Goal: Task Accomplishment & Management: Use online tool/utility

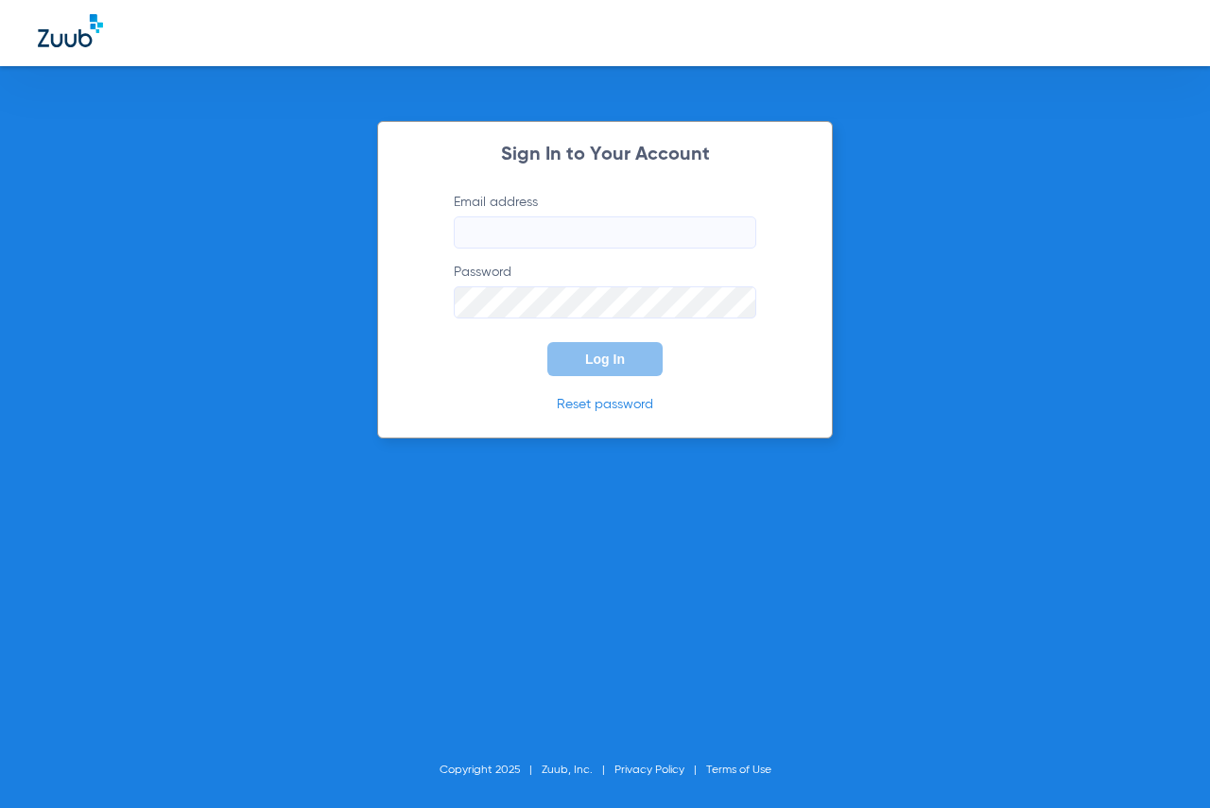
type input "[EMAIL_ADDRESS][DOMAIN_NAME]"
click at [624, 357] on span "Log In" at bounding box center [605, 359] width 40 height 15
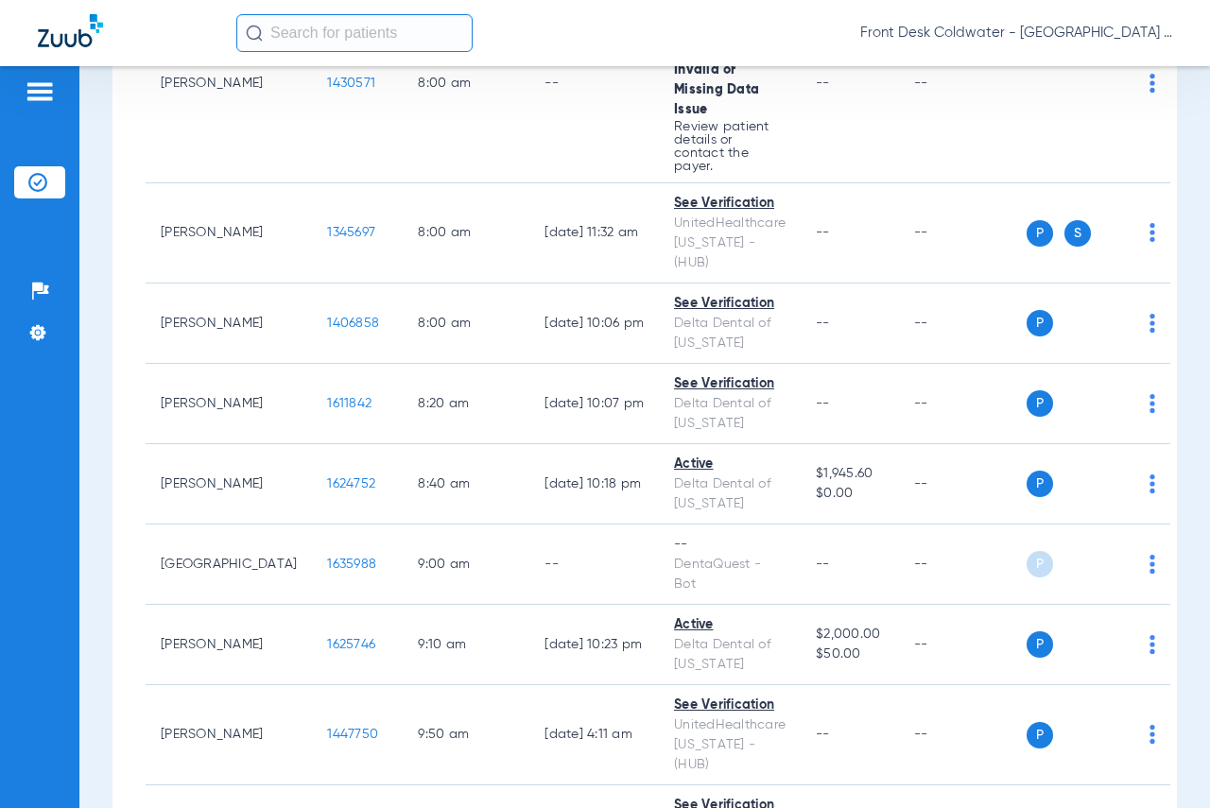
scroll to position [473, 0]
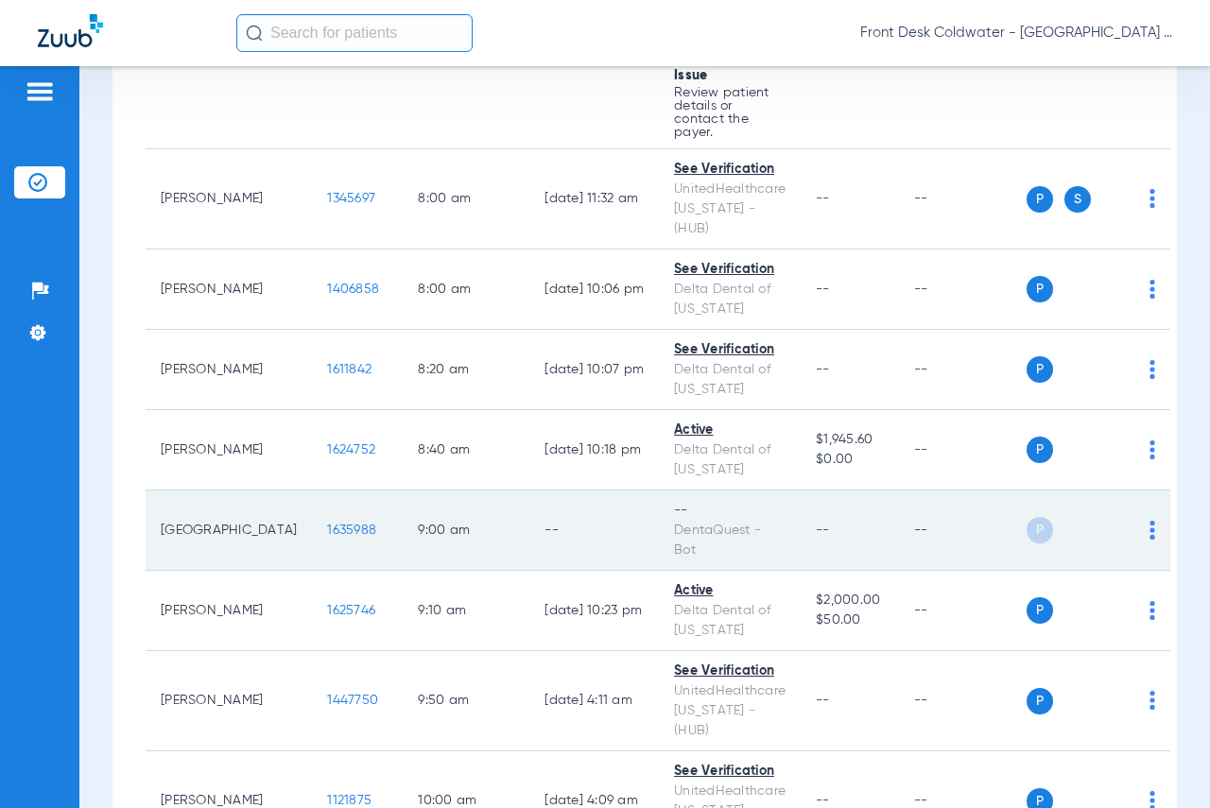
click at [1149, 521] on img at bounding box center [1152, 530] width 6 height 19
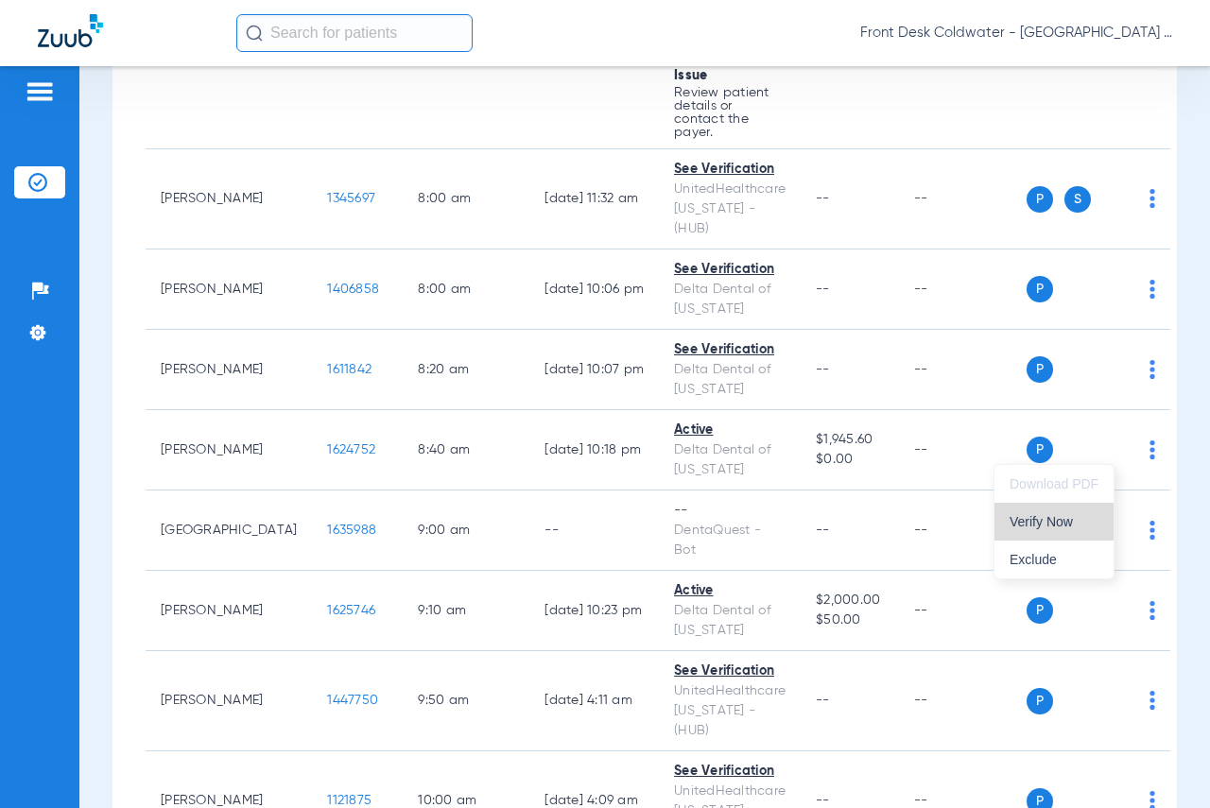
click at [1045, 520] on span "Verify Now" at bounding box center [1054, 521] width 89 height 13
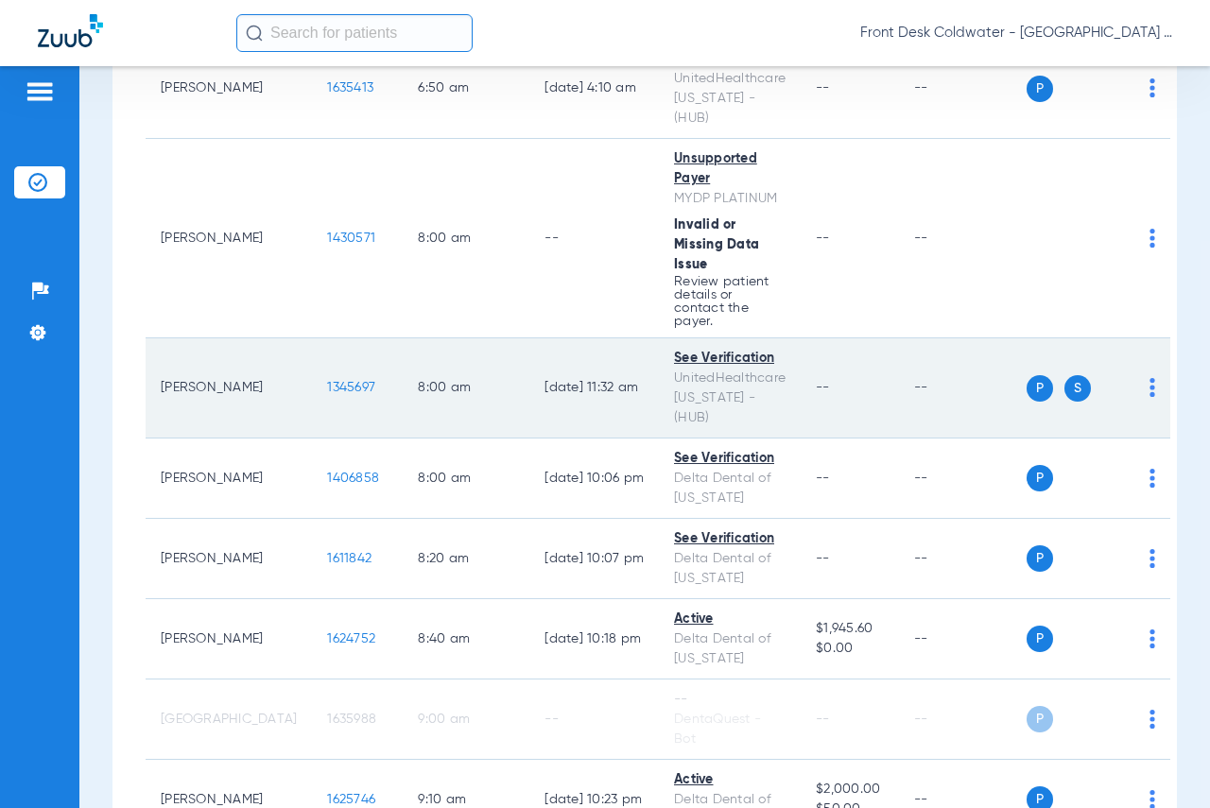
scroll to position [378, 0]
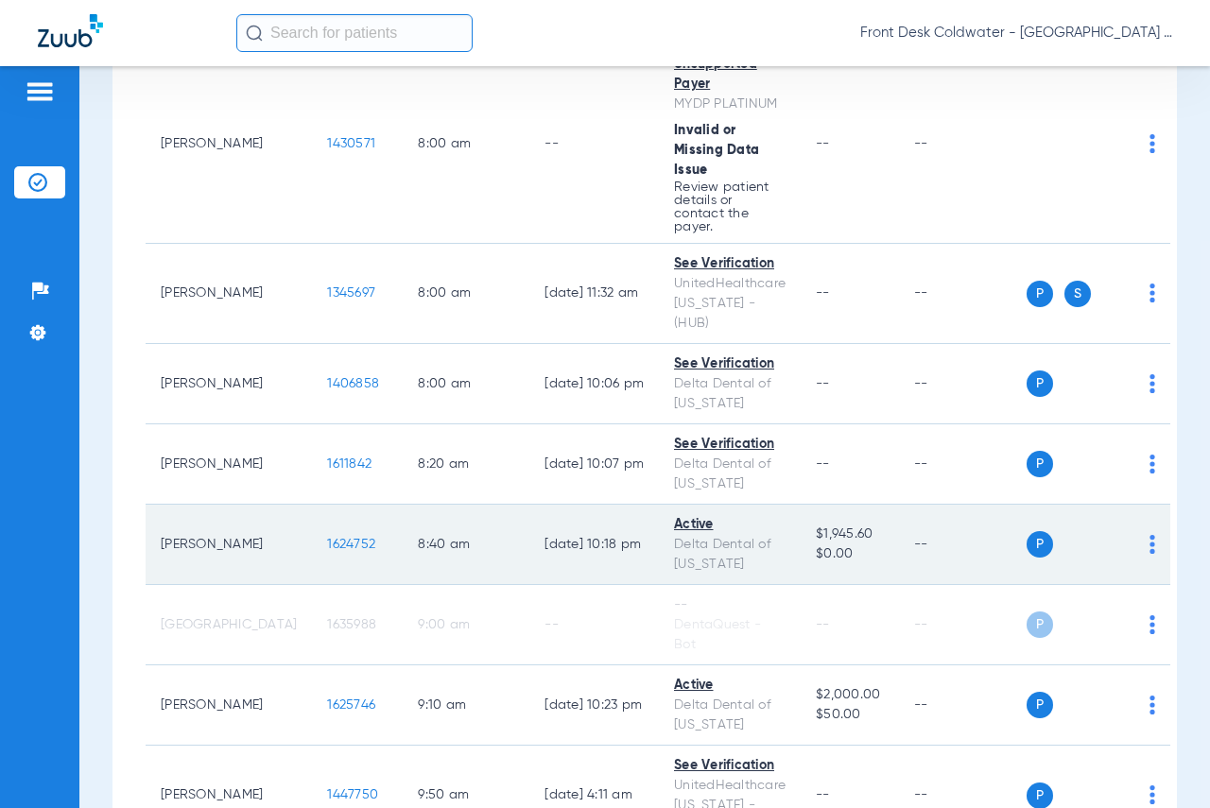
click at [327, 538] on span "1624752" at bounding box center [351, 544] width 48 height 13
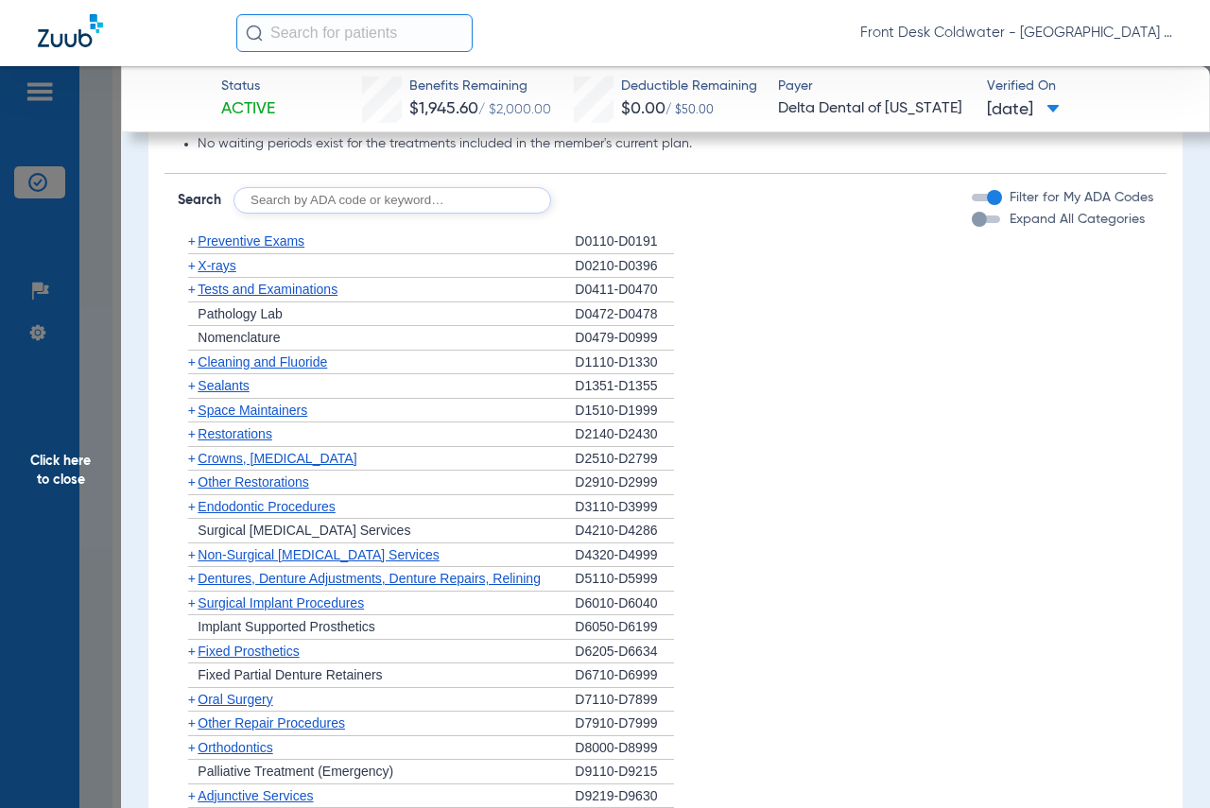
scroll to position [1418, 0]
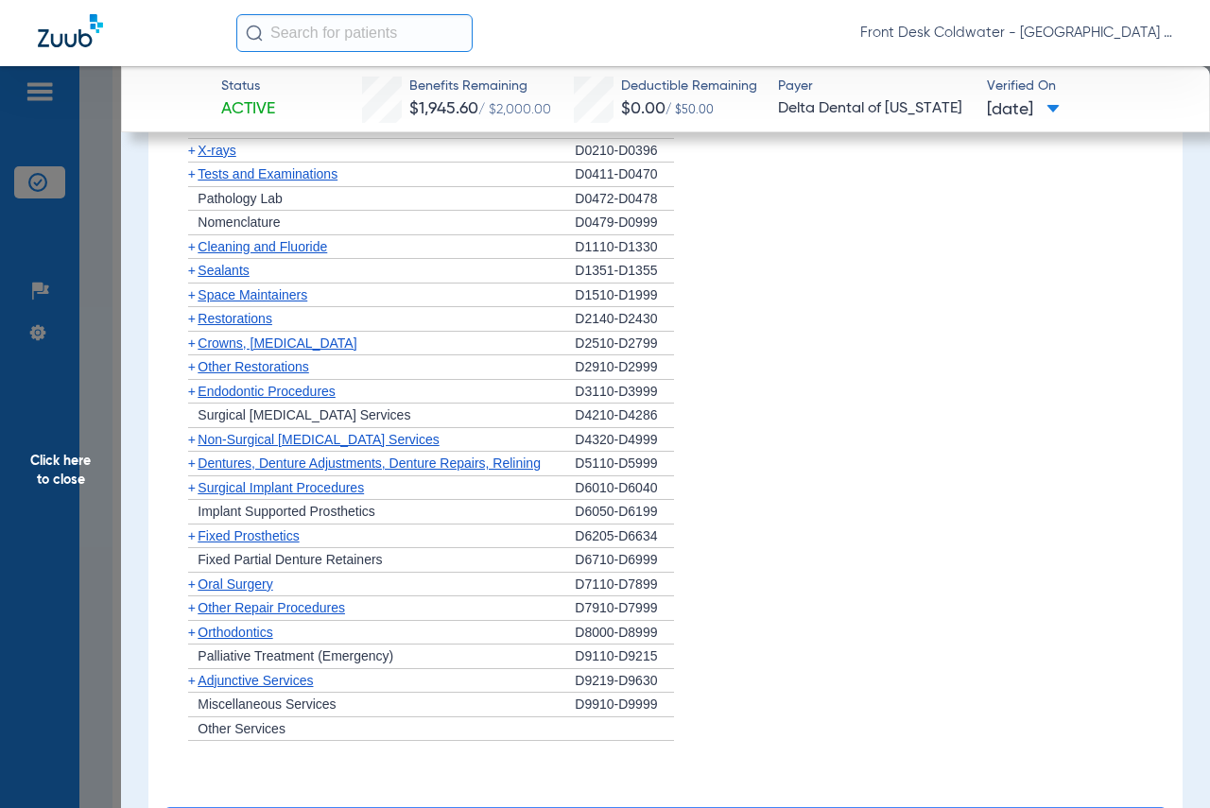
click at [192, 447] on span "+" at bounding box center [192, 439] width 8 height 15
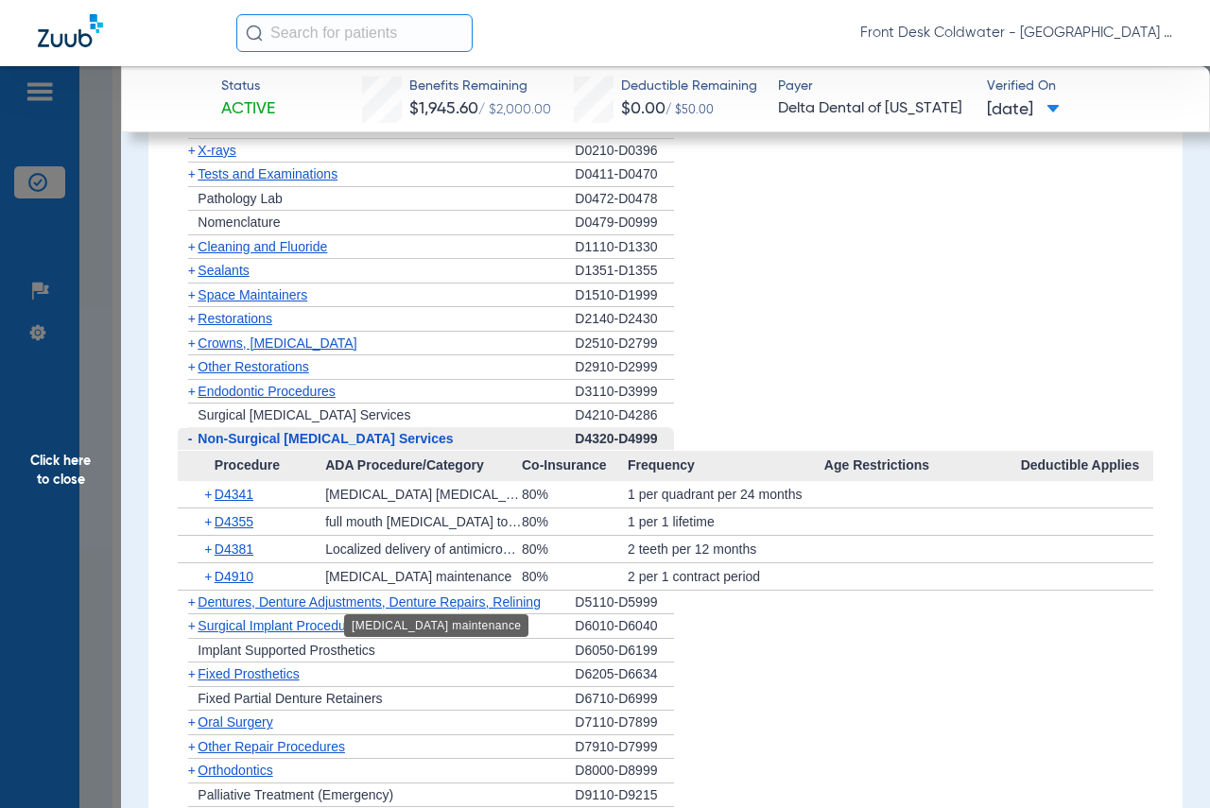
drag, startPoint x: 792, startPoint y: 595, endPoint x: 1095, endPoint y: 780, distance: 354.7
click at [373, 590] on div "+ D4910 [MEDICAL_DATA] maintenance 80% 2 per 1 contract period" at bounding box center [665, 576] width 975 height 26
click at [811, 760] on li "+ Other Repair Procedures D7910-D7999" at bounding box center [665, 747] width 975 height 25
drag, startPoint x: 761, startPoint y: 591, endPoint x: 200, endPoint y: 592, distance: 560.6
click at [200, 590] on div "+ D4910 [MEDICAL_DATA] maintenance 80% 2 per 1 contract period" at bounding box center [665, 576] width 975 height 26
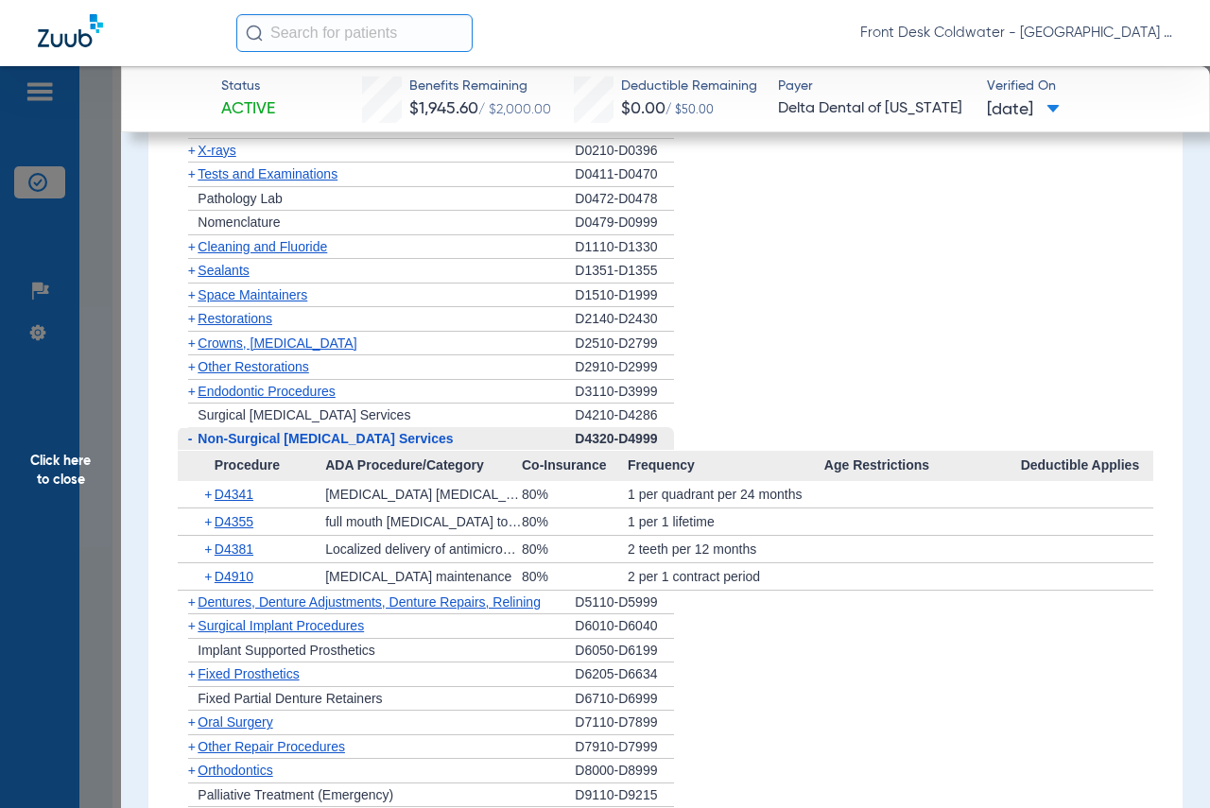
copy div "+ D4910 [MEDICAL_DATA] maintenance 80% 2 per 1 contract period"
click at [56, 458] on span "Click here to close" at bounding box center [60, 470] width 121 height 808
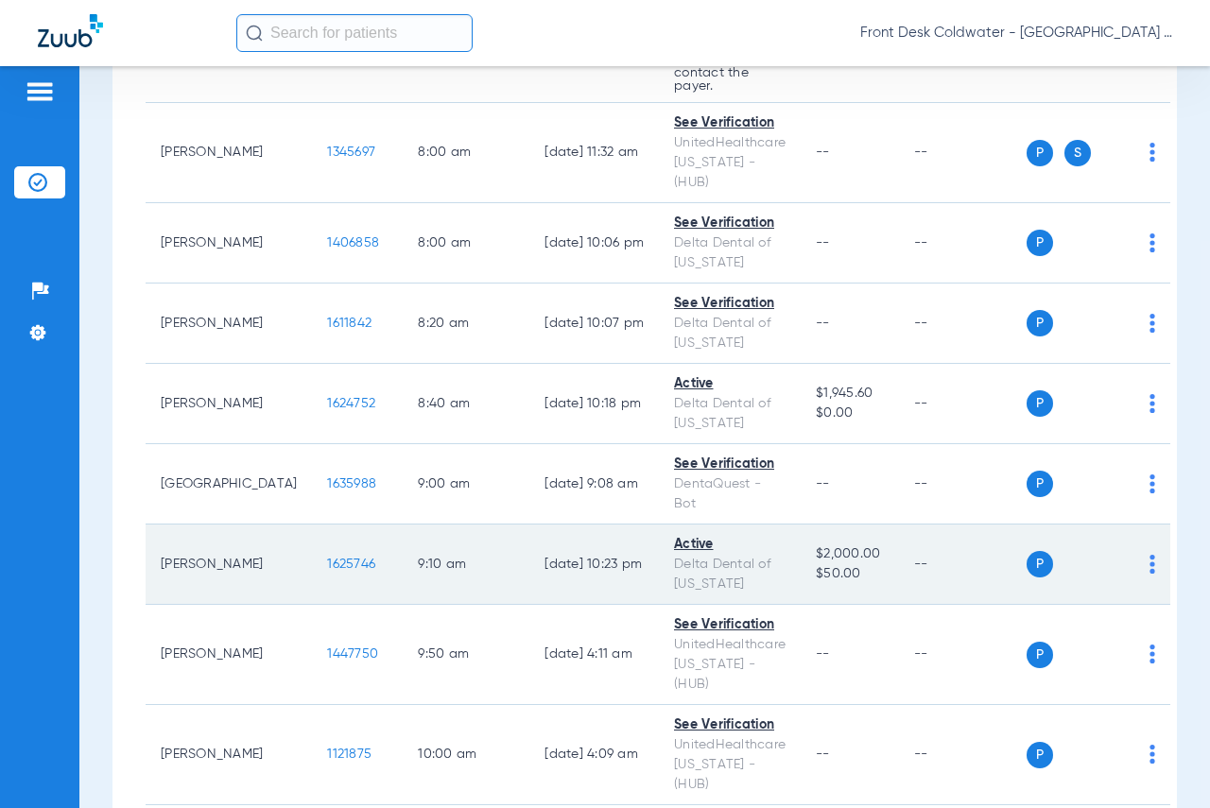
scroll to position [567, 0]
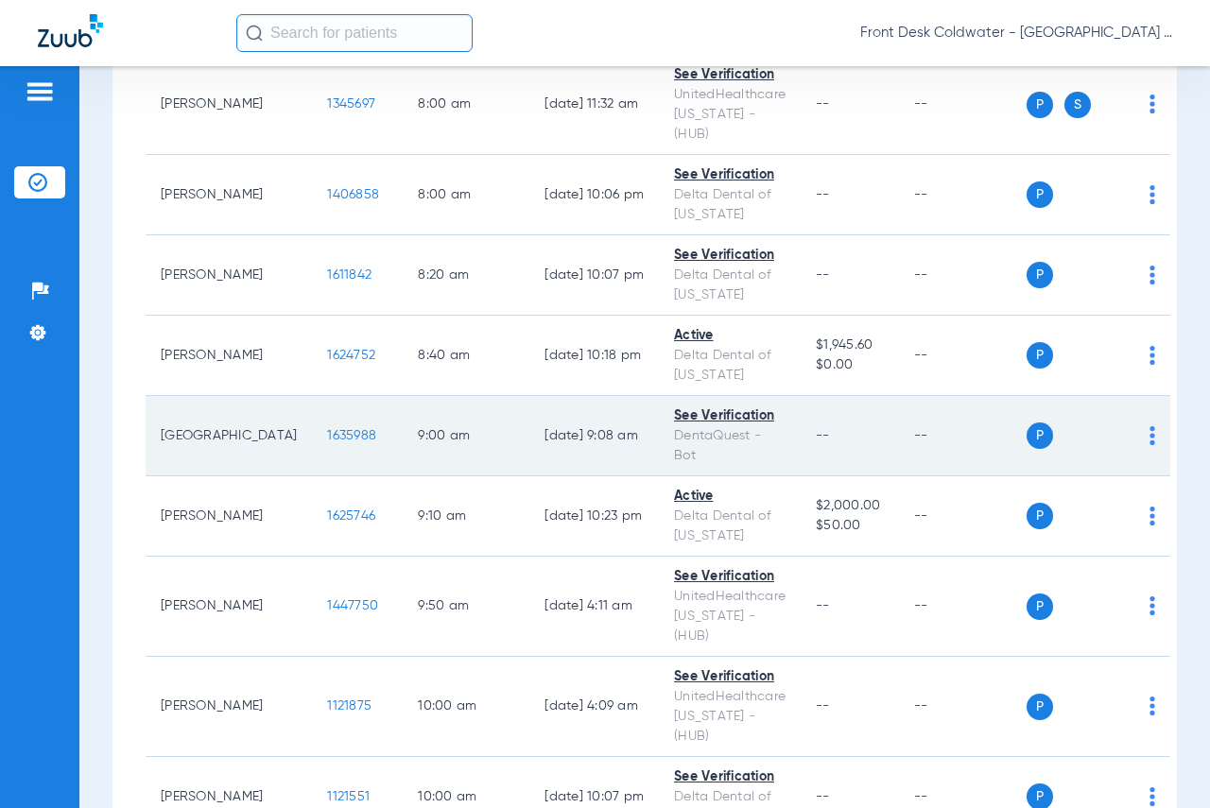
click at [327, 429] on span "1635988" at bounding box center [351, 435] width 49 height 13
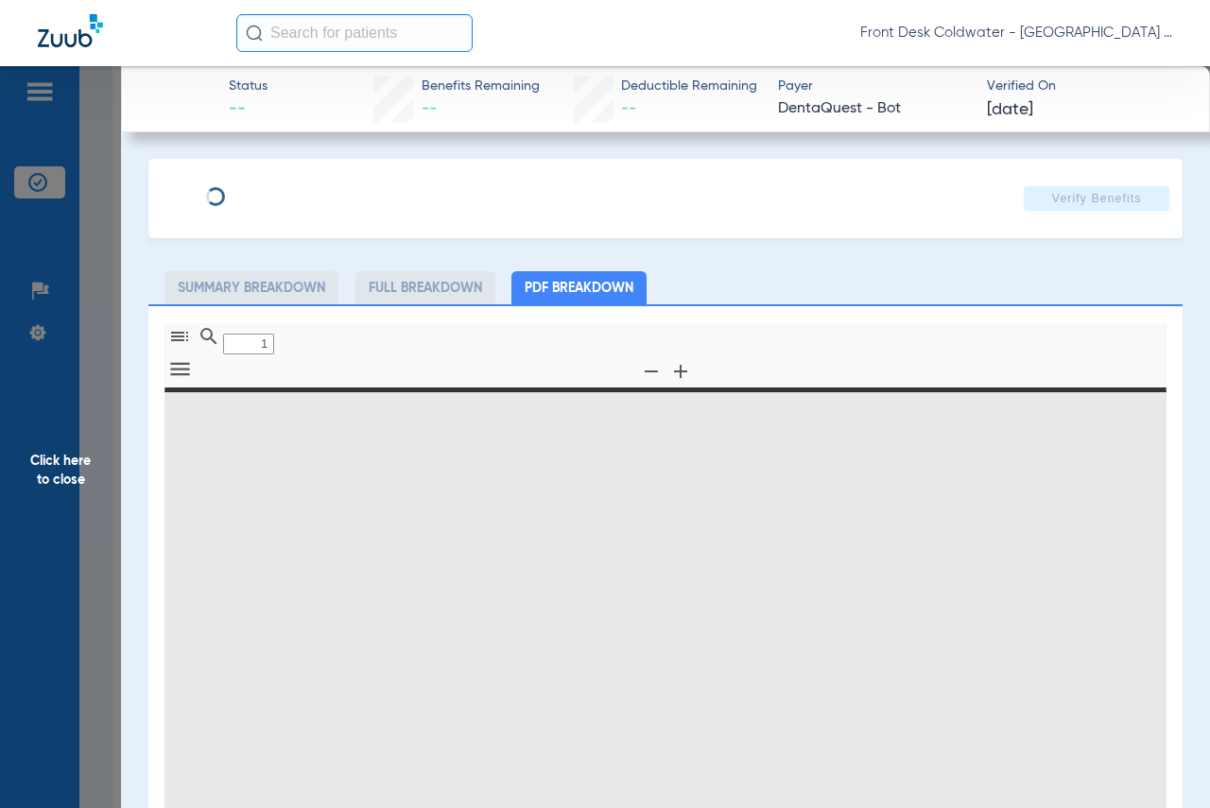
type input "0"
select select "page-width"
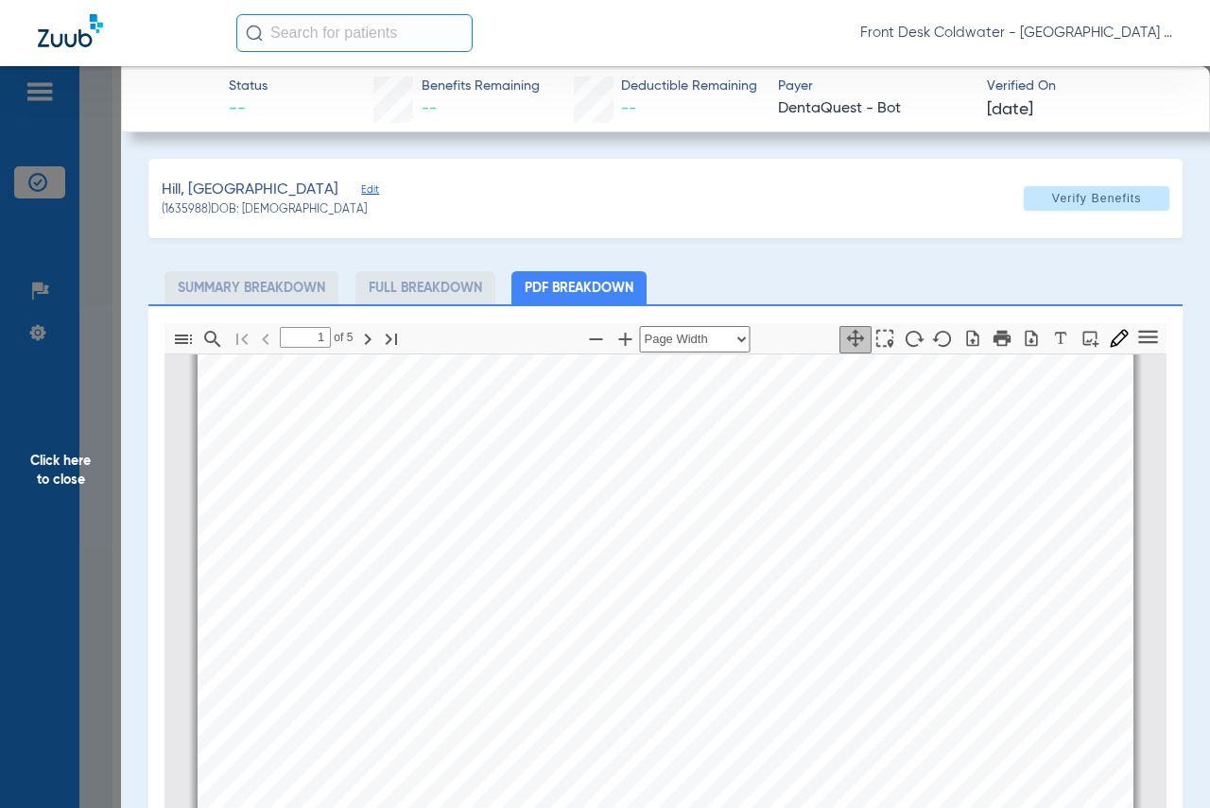
type input "2"
click at [48, 442] on span "Click here to close" at bounding box center [60, 470] width 121 height 808
